Goal: Information Seeking & Learning: Learn about a topic

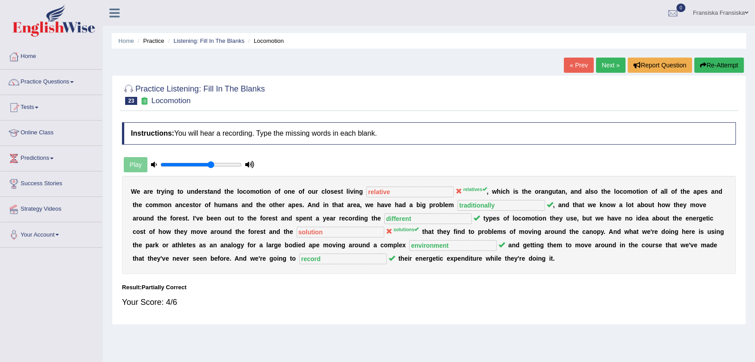
click at [610, 59] on link "Next »" at bounding box center [610, 65] width 29 height 15
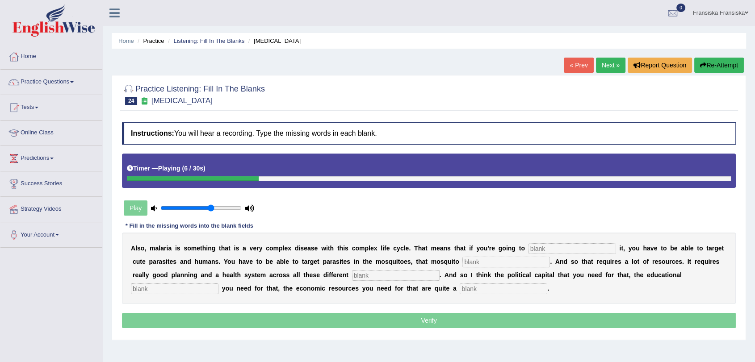
click at [719, 71] on button "Re-Attempt" at bounding box center [719, 65] width 50 height 15
click at [724, 65] on button "Re-Attempt" at bounding box center [719, 65] width 50 height 15
click at [730, 65] on button "Re-Attempt" at bounding box center [719, 65] width 50 height 15
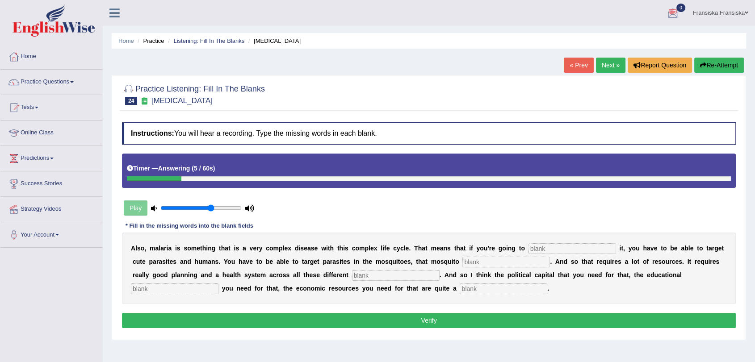
click at [568, 251] on input "text" at bounding box center [572, 248] width 88 height 11
type input "eliminated"
type input "population"
type input "level"
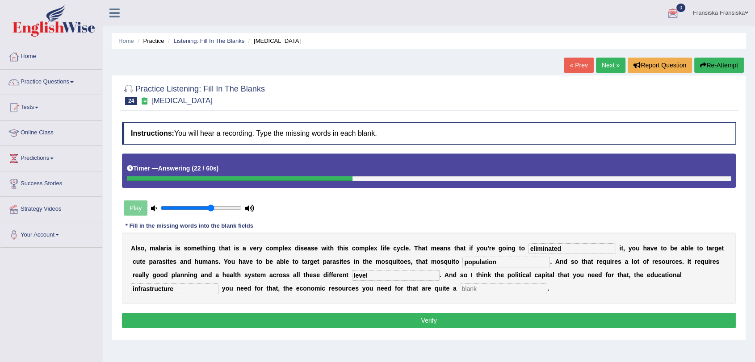
type input "infrastructure"
type input "challange"
click at [522, 319] on button "Verify" at bounding box center [429, 320] width 614 height 15
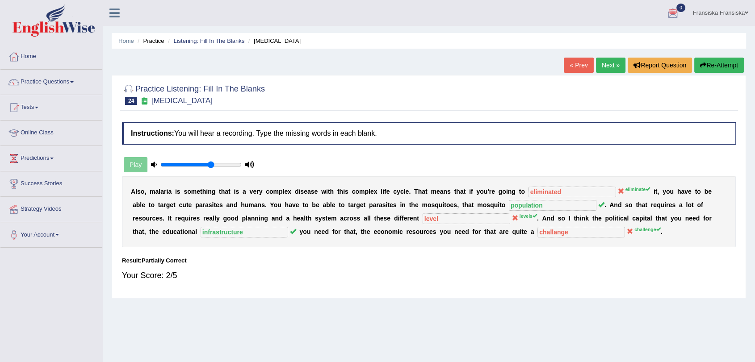
click at [609, 60] on link "Next »" at bounding box center [610, 65] width 29 height 15
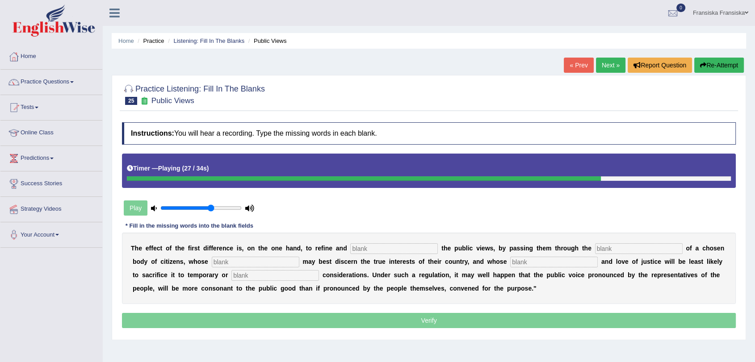
click at [406, 244] on input "text" at bounding box center [394, 248] width 88 height 11
type input "enlarge"
type input "medium"
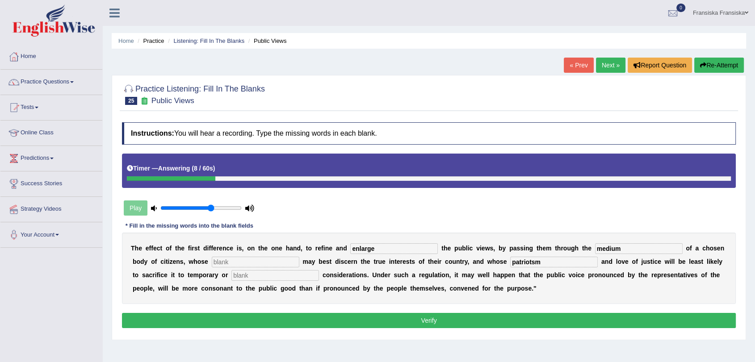
type input "patriotsm"
type input "partial"
click at [355, 330] on div "Instructions: You will hear a recording. Type the missing words in each blank. …" at bounding box center [429, 226] width 618 height 217
click at [357, 322] on button "Verify" at bounding box center [429, 320] width 614 height 15
click at [236, 264] on input "text" at bounding box center [256, 262] width 88 height 11
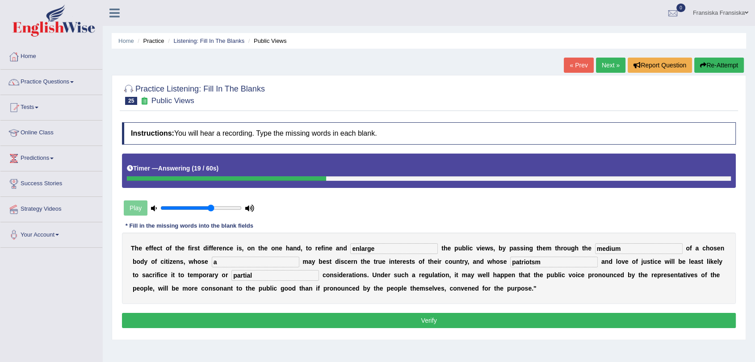
type input "a"
click at [322, 320] on button "Verify" at bounding box center [429, 320] width 614 height 15
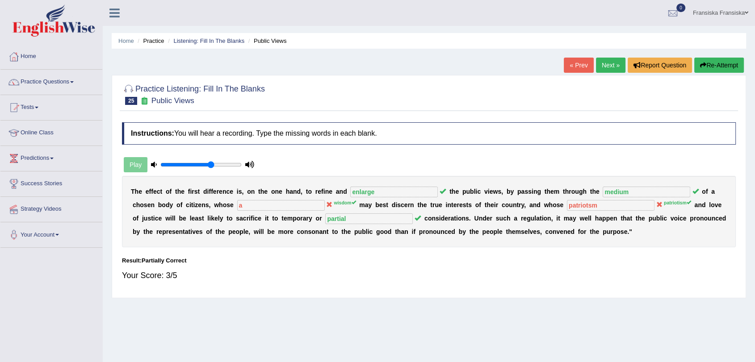
click at [601, 67] on link "Next »" at bounding box center [610, 65] width 29 height 15
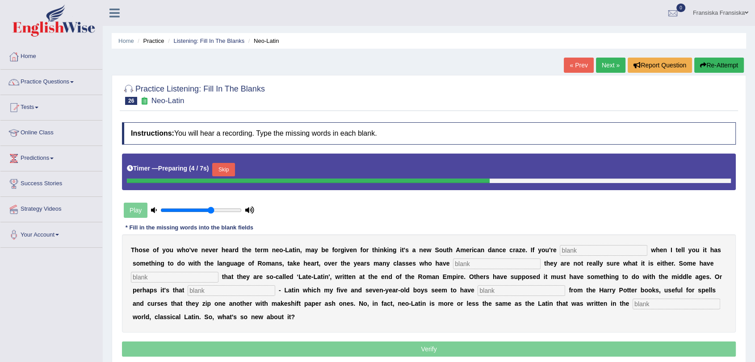
scroll to position [107, 0]
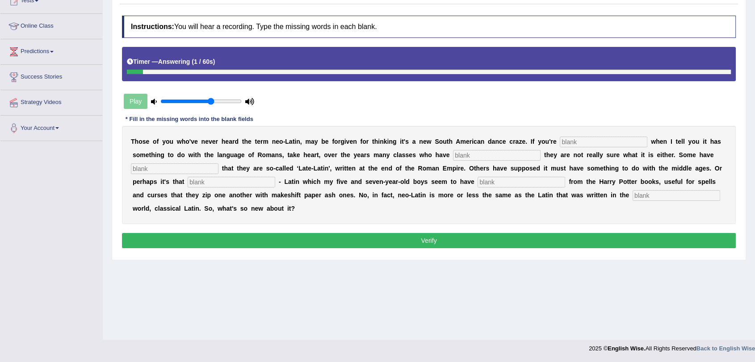
click at [609, 144] on input "text" at bounding box center [604, 142] width 88 height 11
type input "puzzle"
type input "confese"
type input "assume"
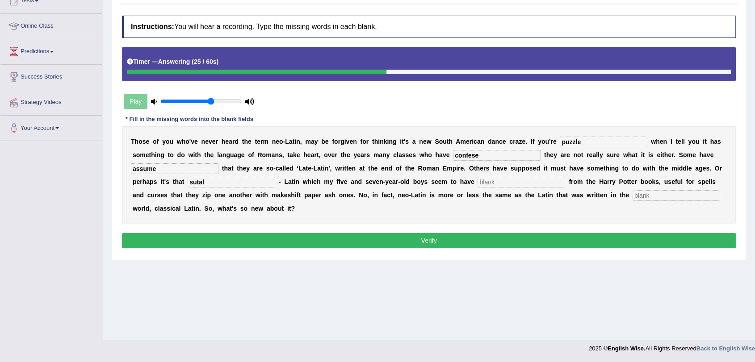
type input "sutal"
type input "glences"
type input "ancient"
click at [501, 238] on button "Verify" at bounding box center [429, 240] width 614 height 15
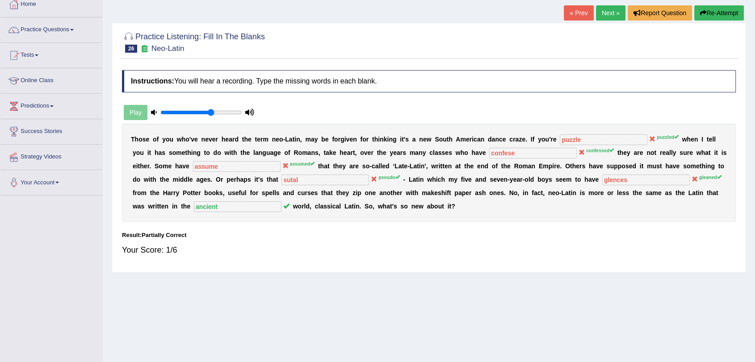
scroll to position [0, 0]
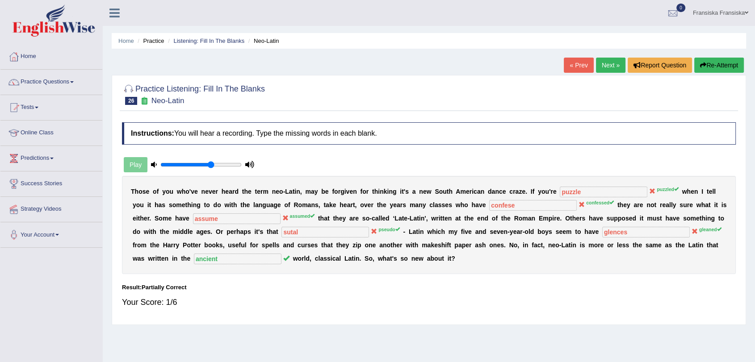
click at [605, 61] on link "Next »" at bounding box center [610, 65] width 29 height 15
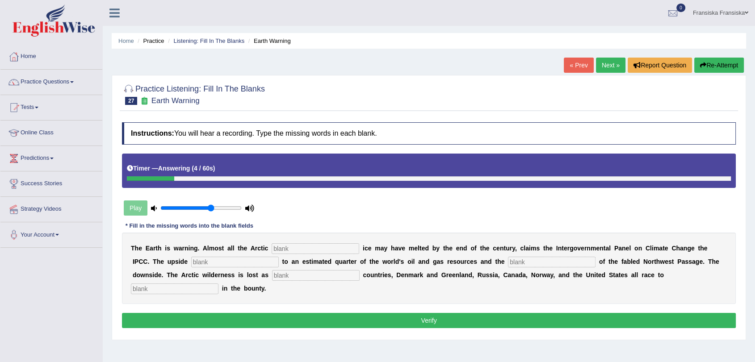
click at [328, 247] on input "text" at bounding box center [316, 248] width 88 height 11
type input "summer"
type input "access"
type input "opening"
type input "neighbouring"
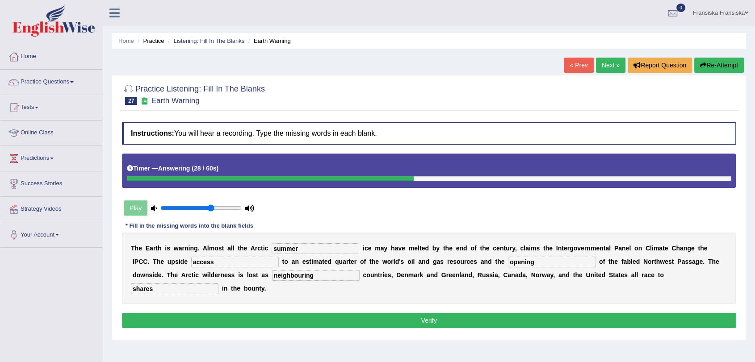
type input "shares"
drag, startPoint x: 304, startPoint y: 319, endPoint x: 313, endPoint y: 337, distance: 20.2
click at [311, 335] on div "Practice Listening: Fill In The Blanks 27 Earth Warning Instructions: You will …" at bounding box center [429, 207] width 634 height 265
click at [319, 319] on button "Verify" at bounding box center [429, 320] width 614 height 15
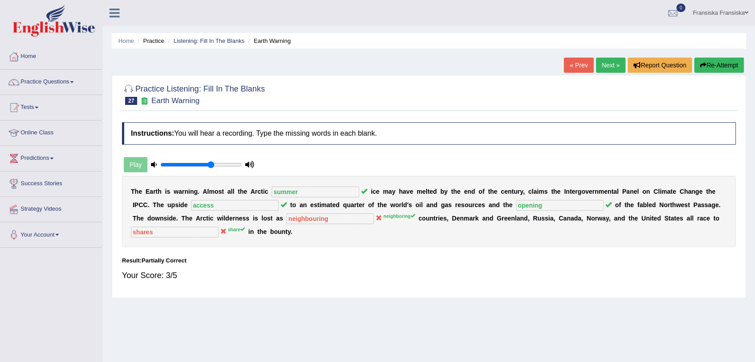
click at [608, 69] on link "Next »" at bounding box center [610, 65] width 29 height 15
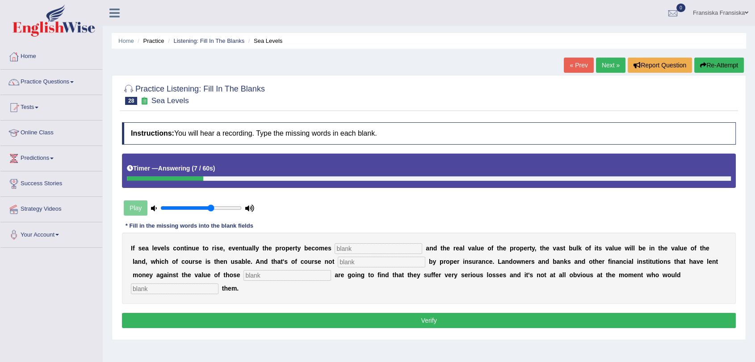
click at [393, 244] on input "text" at bounding box center [378, 248] width 88 height 11
type input "inadated"
type input "unsure"
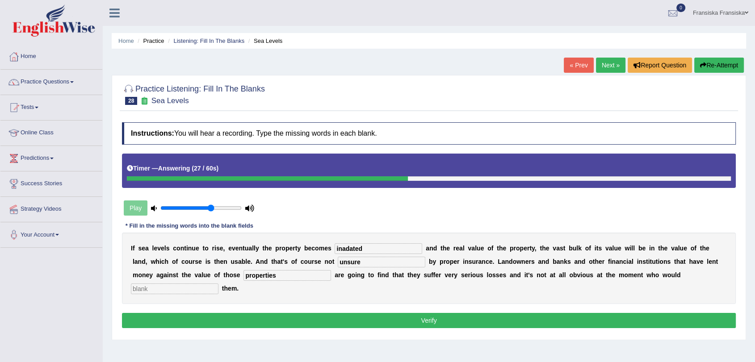
type input "properties"
type input "compensate"
click at [386, 321] on button "Verify" at bounding box center [429, 320] width 614 height 15
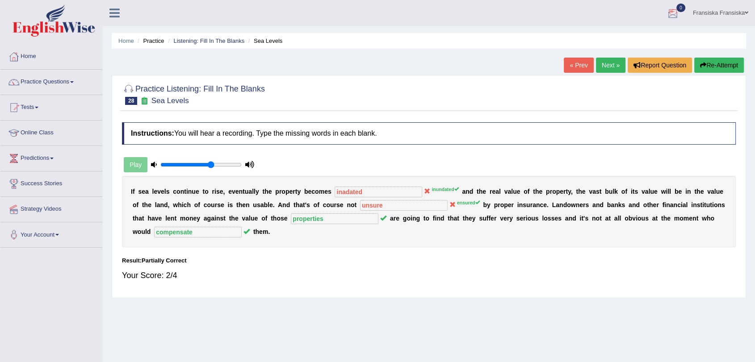
click at [602, 69] on link "Next »" at bounding box center [610, 65] width 29 height 15
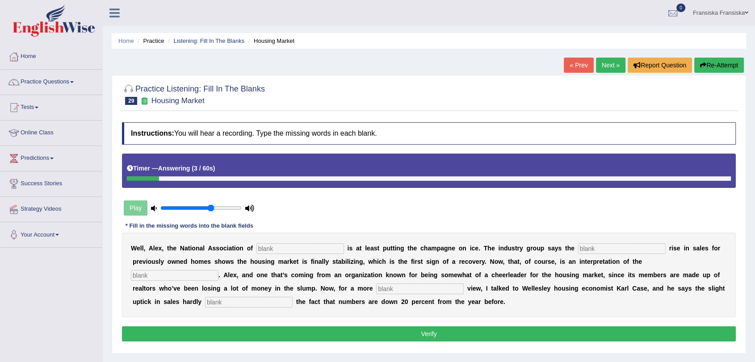
click at [332, 245] on input "text" at bounding box center [300, 248] width 88 height 11
type input "realter"
type input "slight"
type input "numbers"
type input "sober"
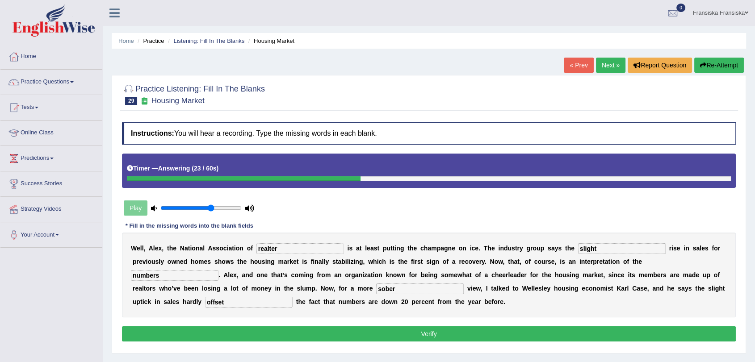
type input "offset"
click at [318, 338] on button "Verify" at bounding box center [429, 333] width 614 height 15
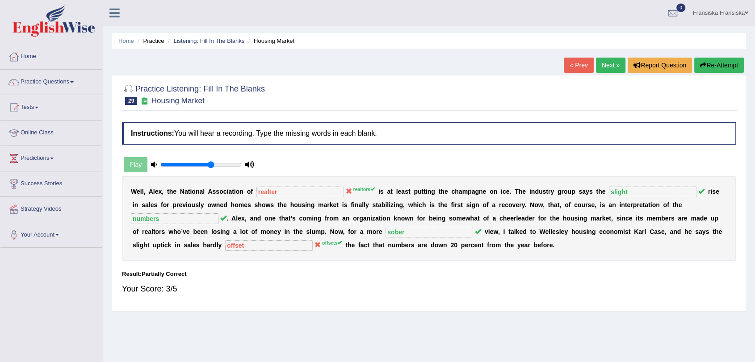
click at [605, 67] on link "Next »" at bounding box center [610, 65] width 29 height 15
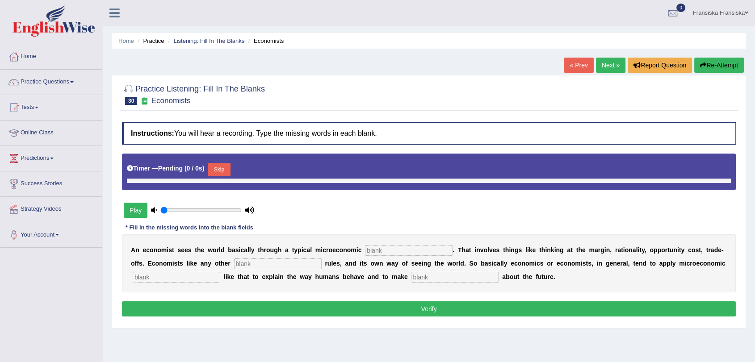
type input "0.65"
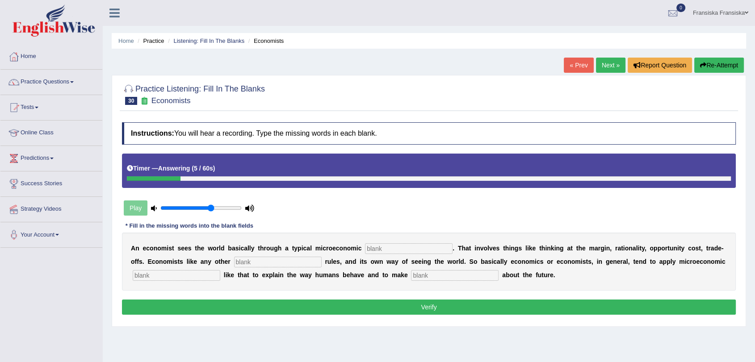
click at [429, 248] on input "text" at bounding box center [409, 248] width 88 height 11
type input "toolgate"
type input "discipline"
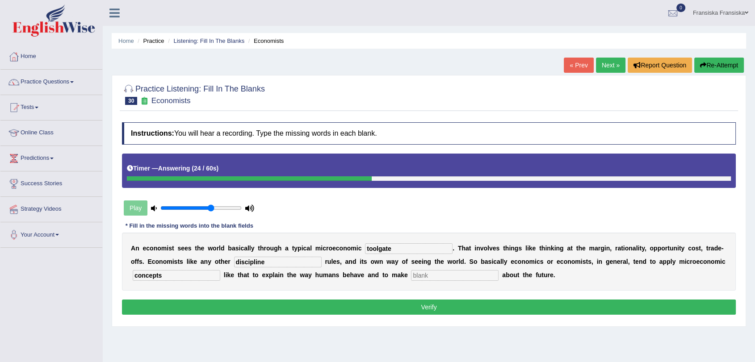
type input "concepts"
type input "prediction"
click at [190, 272] on input "concepts" at bounding box center [177, 275] width 88 height 11
type input "concept"
click at [258, 304] on button "Verify" at bounding box center [429, 307] width 614 height 15
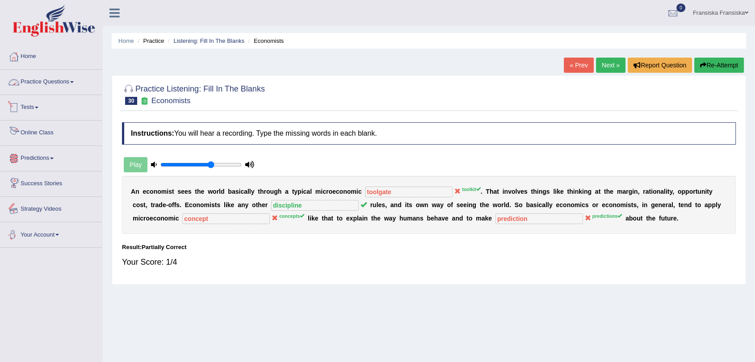
click at [43, 78] on link "Practice Questions" at bounding box center [51, 81] width 102 height 22
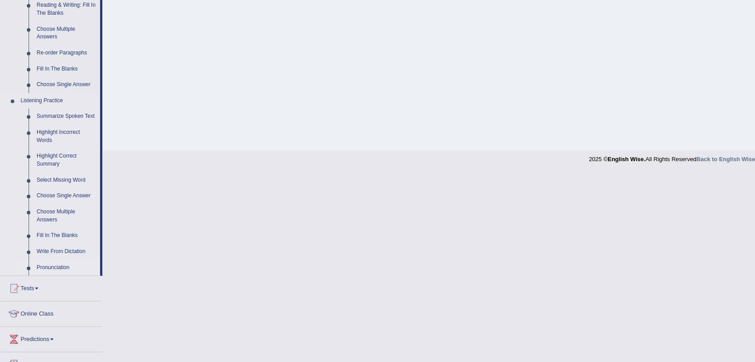
scroll to position [297, 0]
click at [63, 246] on link "Write From Dictation" at bounding box center [66, 250] width 67 height 16
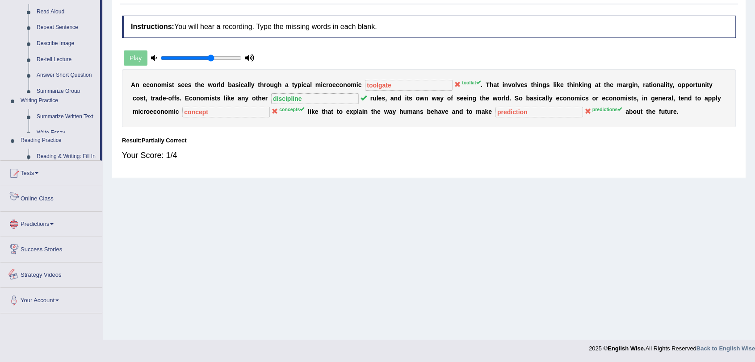
scroll to position [351, 0]
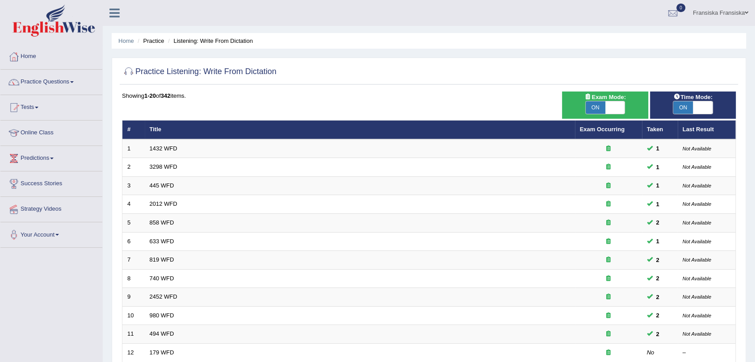
scroll to position [228, 0]
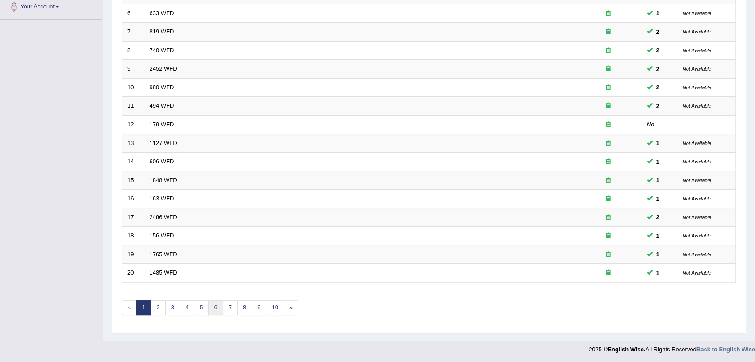
click at [211, 307] on link "6" at bounding box center [215, 308] width 15 height 15
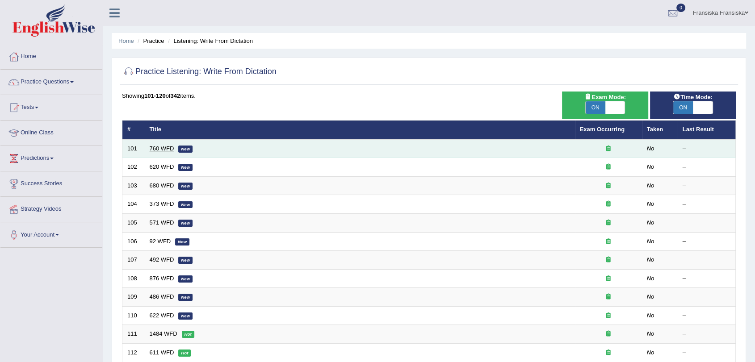
click at [169, 150] on link "760 WFD" at bounding box center [162, 148] width 25 height 7
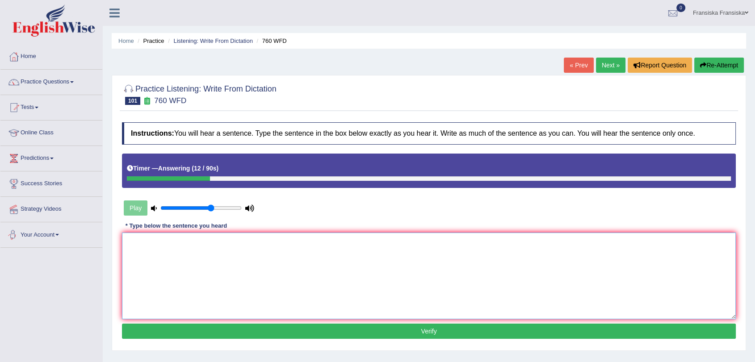
click at [210, 265] on textarea at bounding box center [429, 276] width 614 height 87
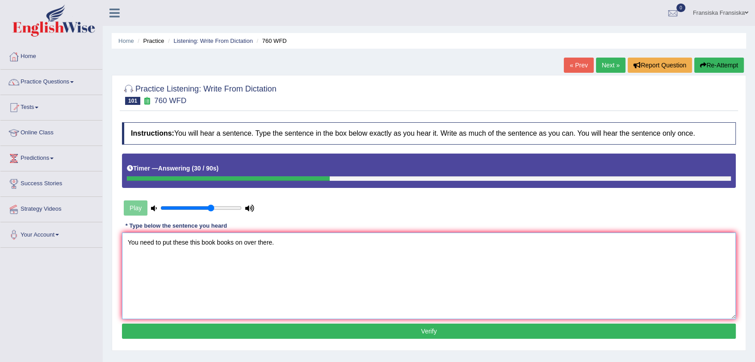
type textarea "You need to put these this book books on over there."
click at [276, 337] on button "Verify" at bounding box center [429, 331] width 614 height 15
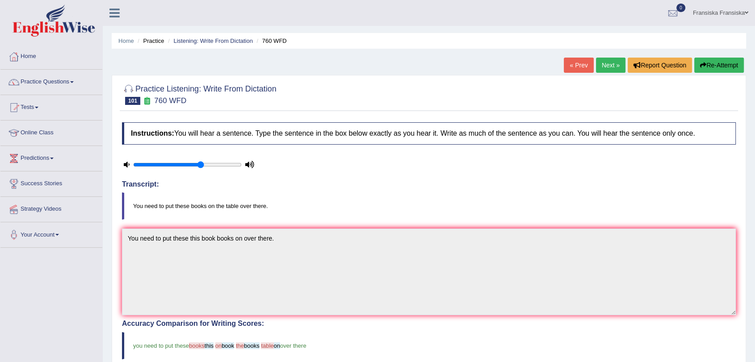
click at [613, 64] on link "Next »" at bounding box center [610, 65] width 29 height 15
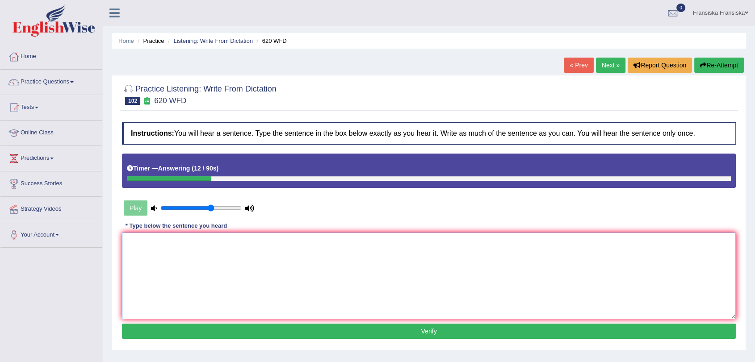
click at [531, 272] on textarea at bounding box center [429, 276] width 614 height 87
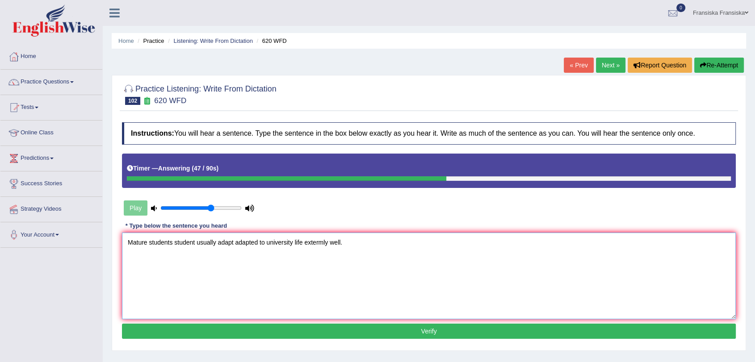
type textarea "Mature students student usually adapt adapted to university life extermly well."
click at [323, 327] on button "Verify" at bounding box center [429, 331] width 614 height 15
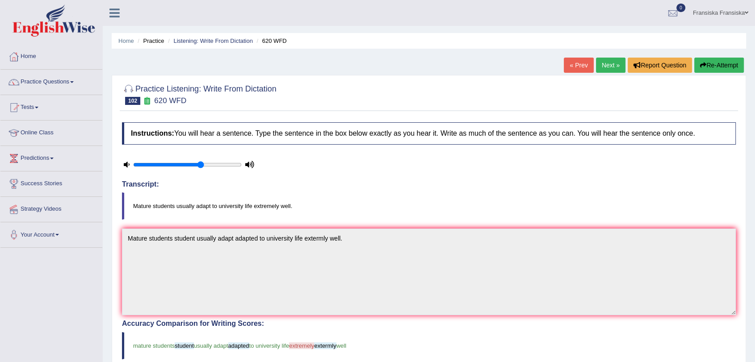
click at [606, 66] on link "Next »" at bounding box center [610, 65] width 29 height 15
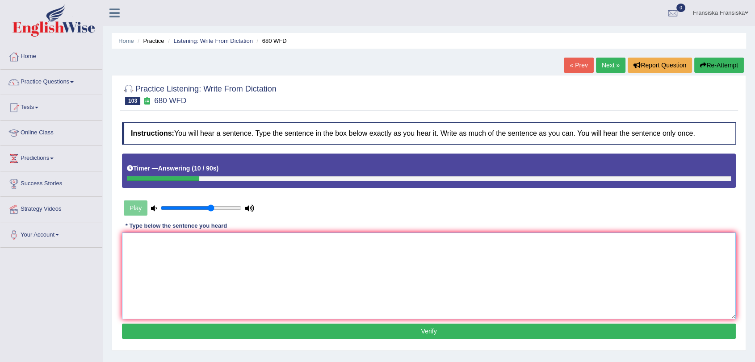
click at [480, 267] on textarea at bounding box center [429, 276] width 614 height 87
type textarea "T"
type textarea "w"
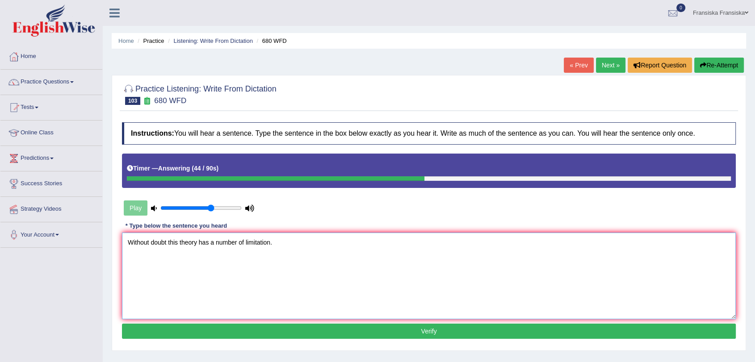
type textarea "Without doubt this theory has a number of limitation."
click at [378, 331] on button "Verify" at bounding box center [429, 331] width 614 height 15
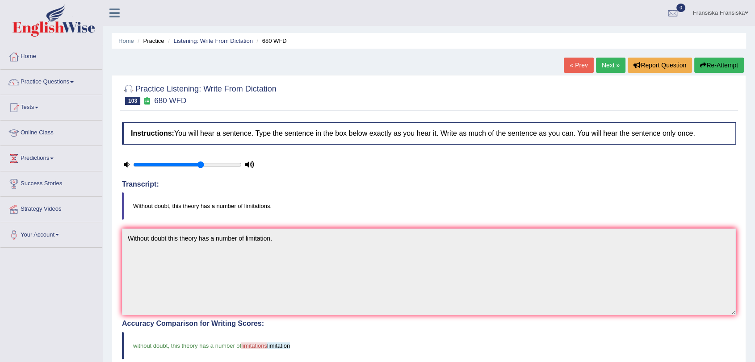
click at [608, 63] on link "Next »" at bounding box center [610, 65] width 29 height 15
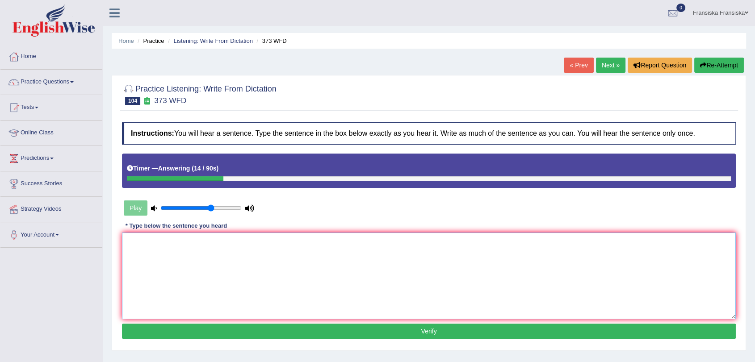
click at [504, 241] on textarea at bounding box center [429, 276] width 614 height 87
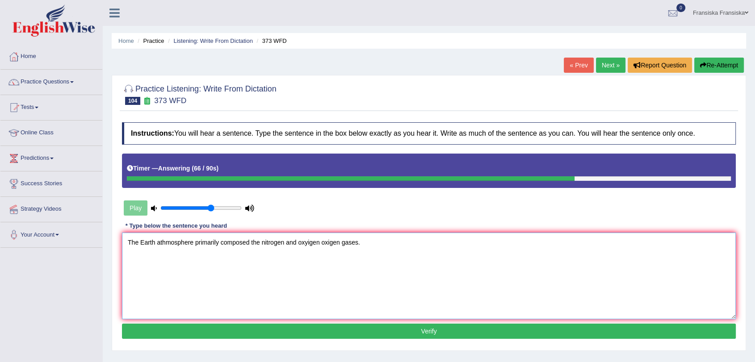
type textarea "The Earth athmosphere primarily composed the nitrogen and oxyigen oxigen gases."
click at [334, 337] on button "Verify" at bounding box center [429, 331] width 614 height 15
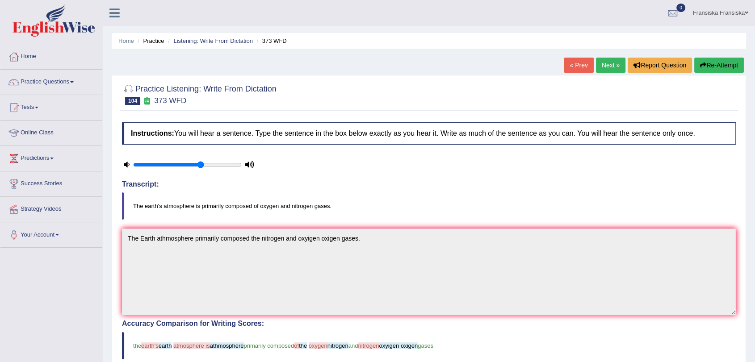
click at [602, 63] on link "Next »" at bounding box center [610, 65] width 29 height 15
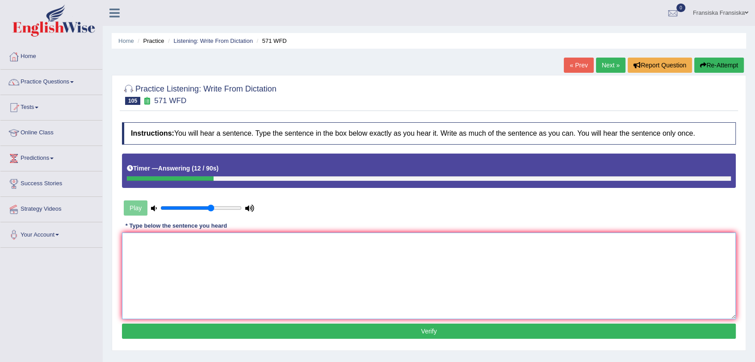
click at [477, 247] on textarea at bounding box center [429, 276] width 614 height 87
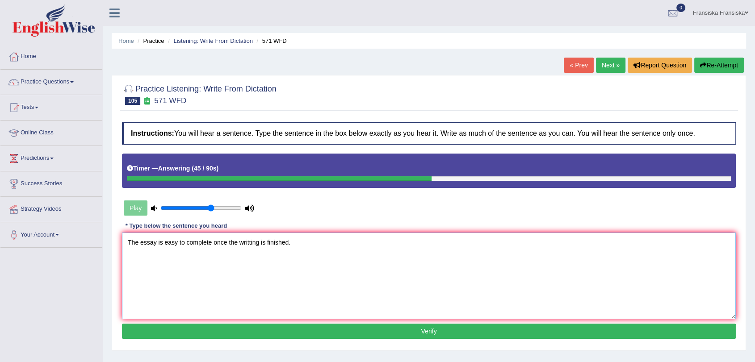
type textarea "The essay is easy to complete once the writting is finished."
click at [427, 338] on button "Verify" at bounding box center [429, 331] width 614 height 15
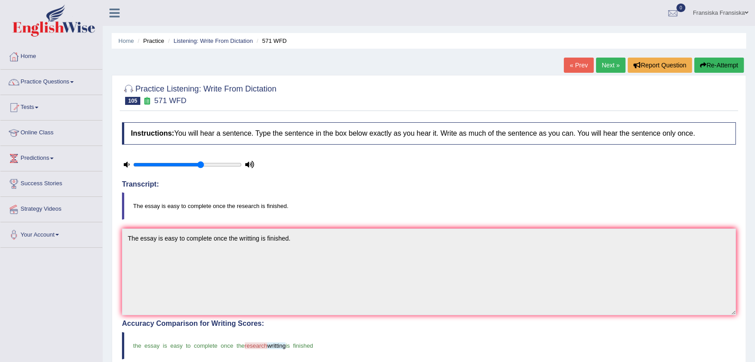
click at [608, 61] on link "Next »" at bounding box center [610, 65] width 29 height 15
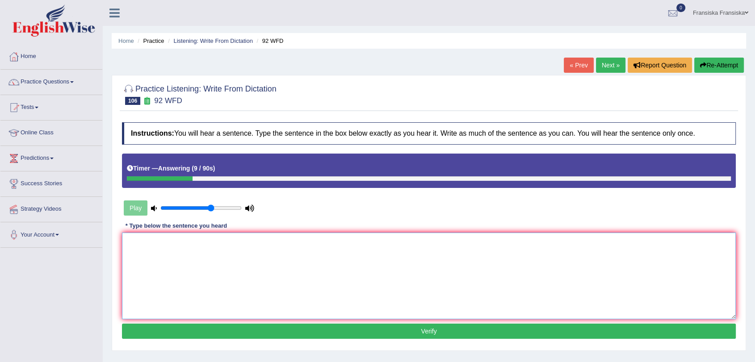
click at [437, 256] on textarea at bounding box center [429, 276] width 614 height 87
type textarea "c"
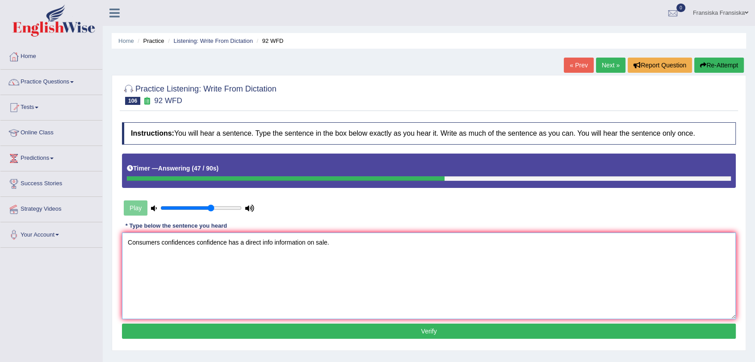
type textarea "Consumers confidences confidence has a direct info information on sale."
click at [401, 336] on button "Verify" at bounding box center [429, 331] width 614 height 15
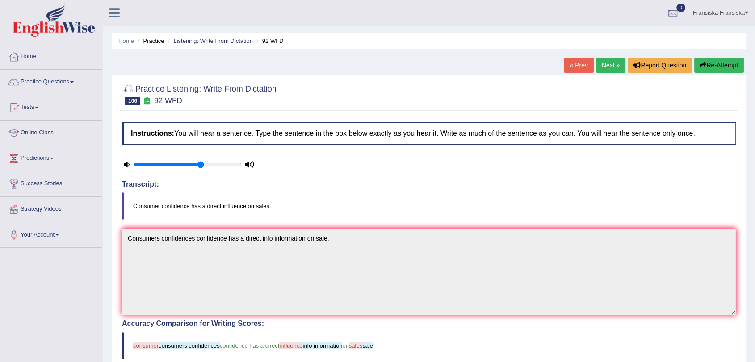
click at [606, 72] on link "Next »" at bounding box center [610, 65] width 29 height 15
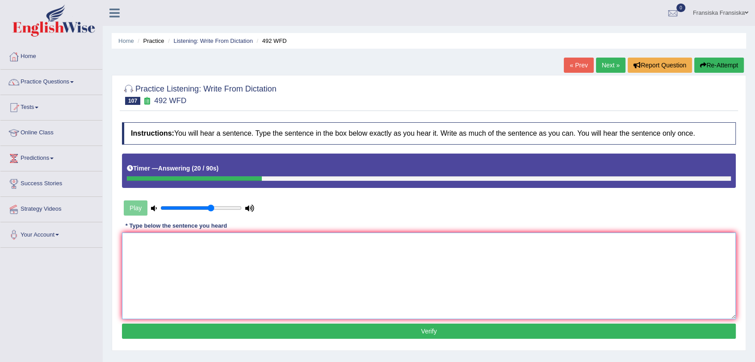
click at [494, 269] on textarea at bounding box center [429, 276] width 614 height 87
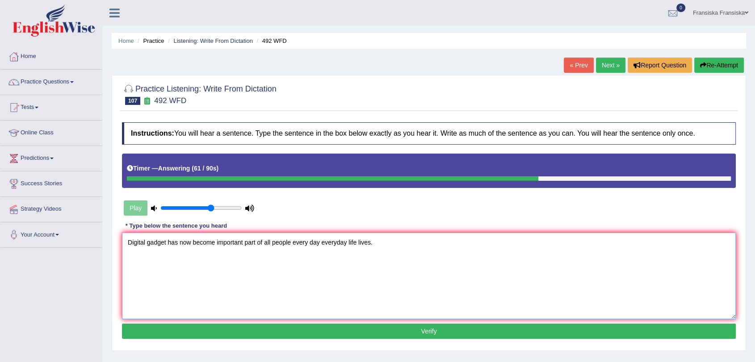
click at [255, 245] on textarea "Digital gadget has now become important part of all people every day everyday l…" at bounding box center [429, 276] width 614 height 87
type textarea "Digital gadget has now become important part parts of all people every day ever…"
click at [297, 337] on button "Verify" at bounding box center [429, 331] width 614 height 15
